Goal: Find specific page/section: Find specific page/section

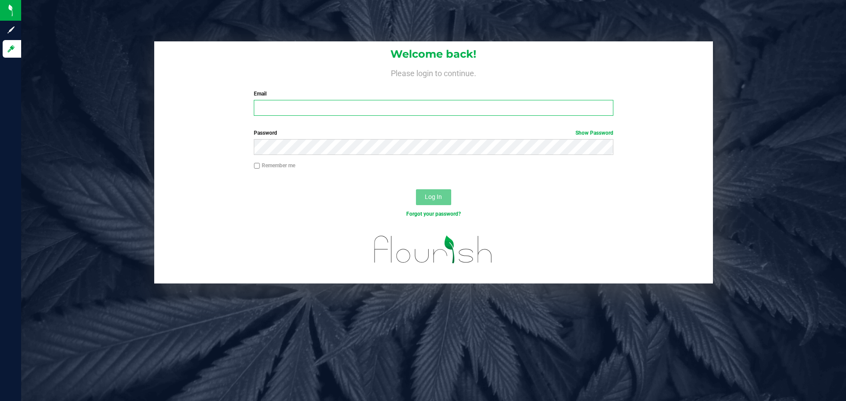
click at [387, 109] on input "Email" at bounding box center [433, 108] width 359 height 16
type input "[PERSON_NAME][EMAIL_ADDRESS][DOMAIN_NAME]"
click at [416, 189] on button "Log In" at bounding box center [433, 197] width 35 height 16
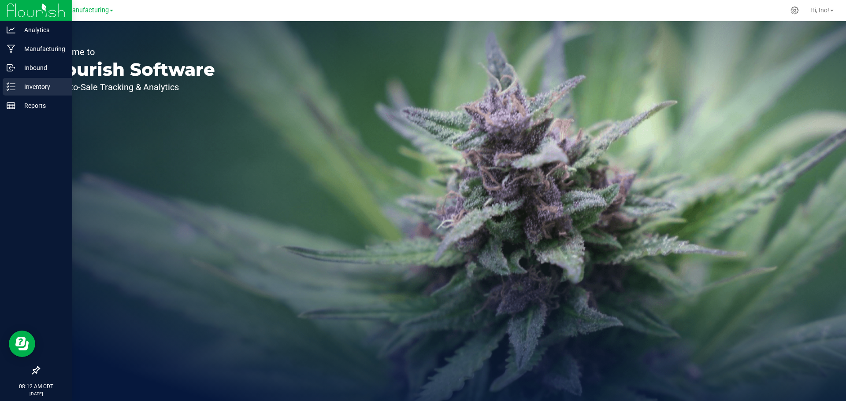
click at [15, 86] on icon at bounding box center [11, 86] width 9 height 9
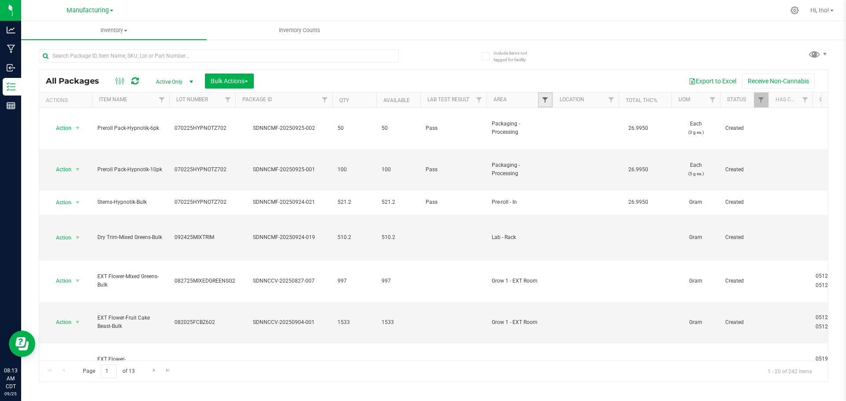
click at [545, 99] on span "Filter" at bounding box center [544, 99] width 7 height 7
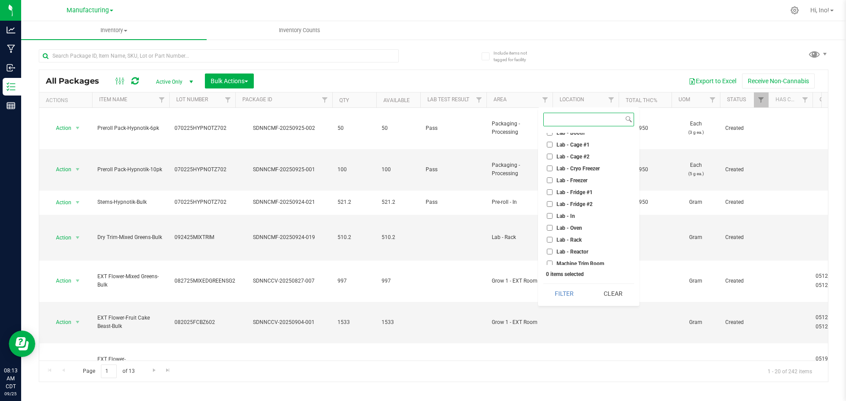
scroll to position [132, 0]
click at [573, 135] on span "Lab - Freezer" at bounding box center [571, 136] width 31 height 5
click at [552, 135] on input "Lab - Freezer" at bounding box center [550, 136] width 6 height 6
checkbox input "true"
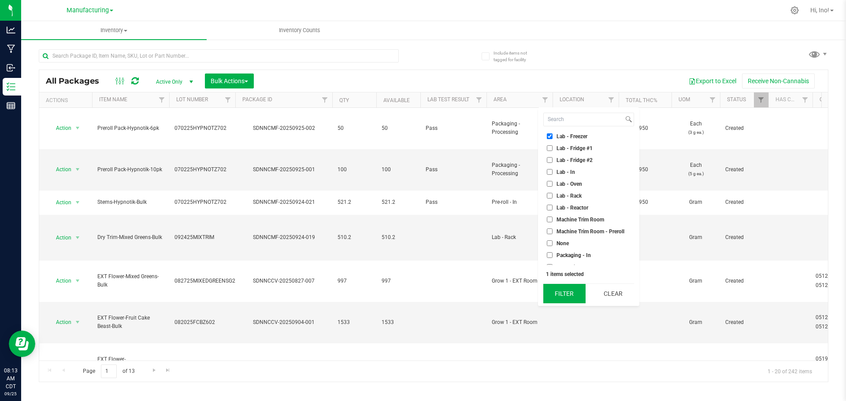
click at [568, 289] on button "Filter" at bounding box center [564, 293] width 42 height 19
